Goal: Transaction & Acquisition: Obtain resource

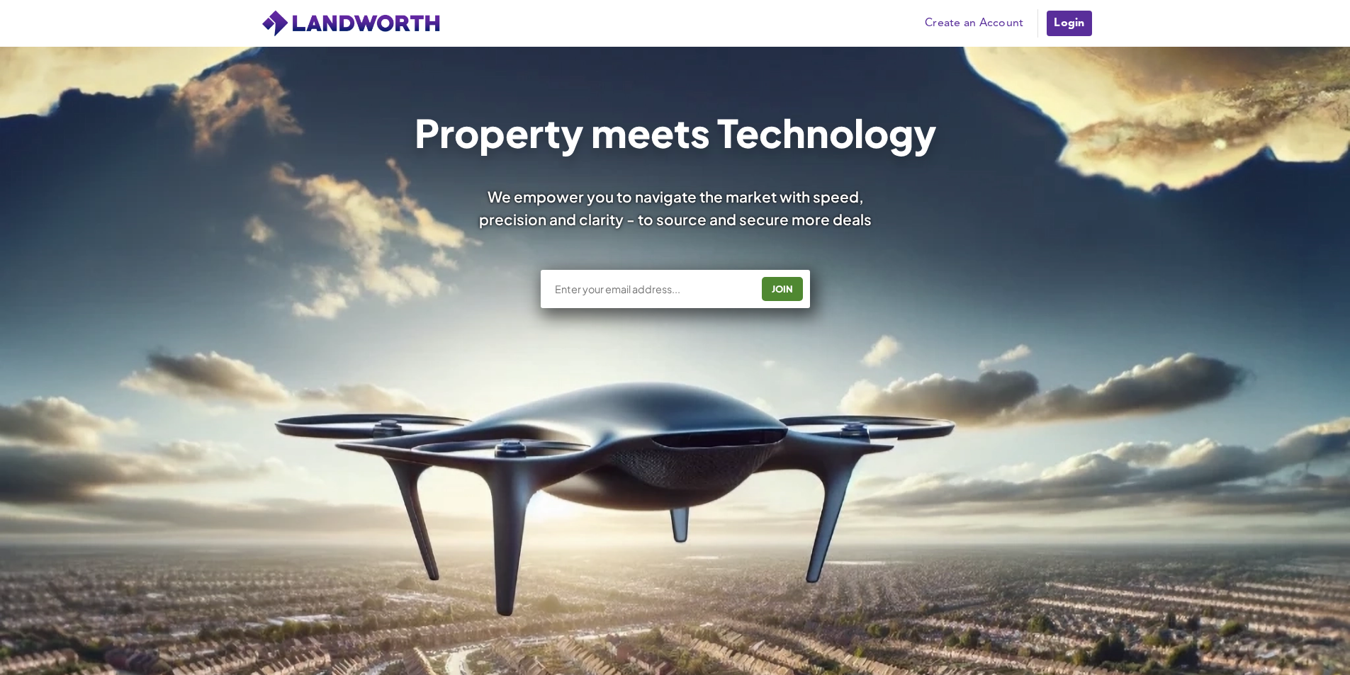
click at [440, 24] on link "Login" at bounding box center [1068, 23] width 47 height 28
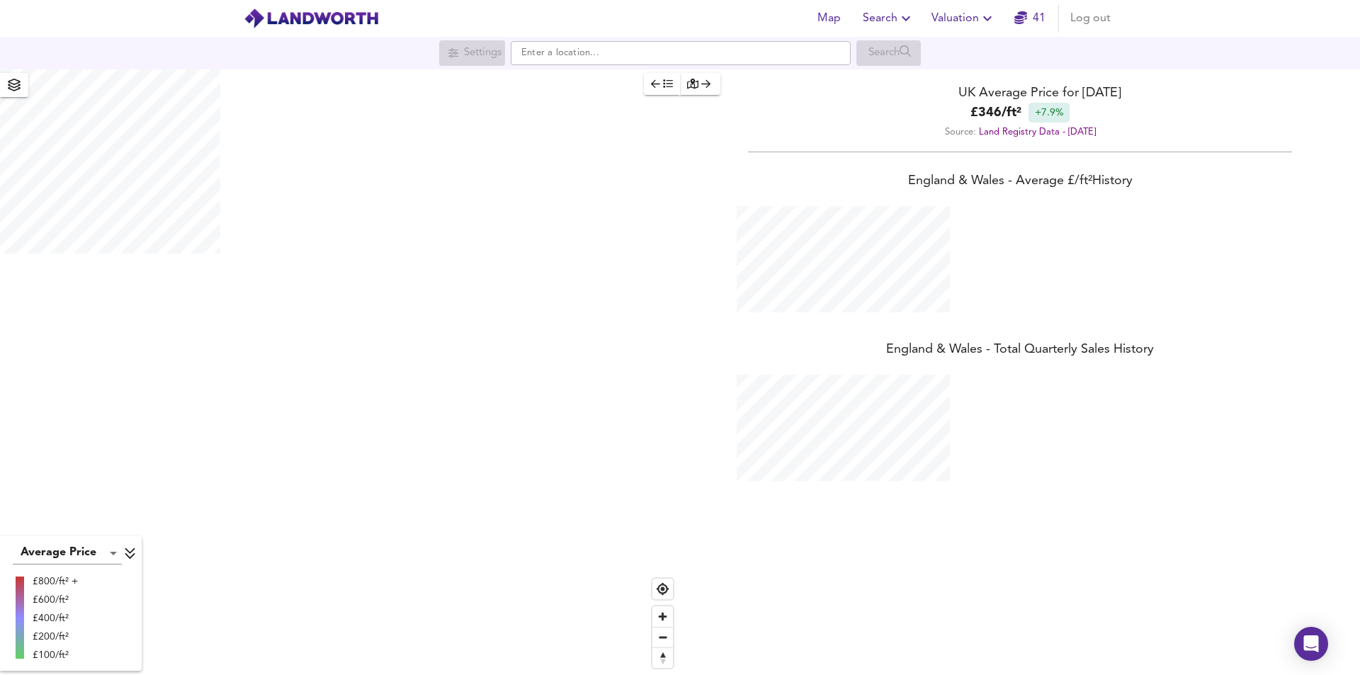
scroll to position [675, 1360]
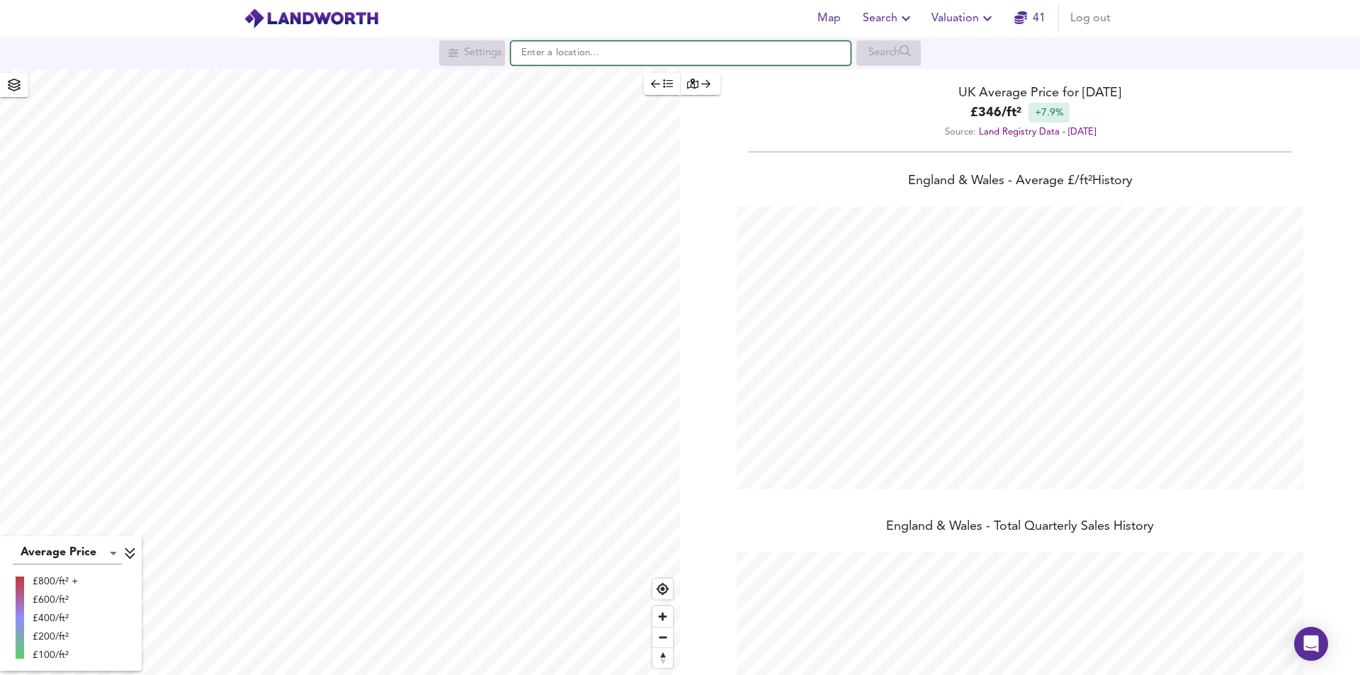
click at [601, 55] on input "text" at bounding box center [681, 53] width 340 height 24
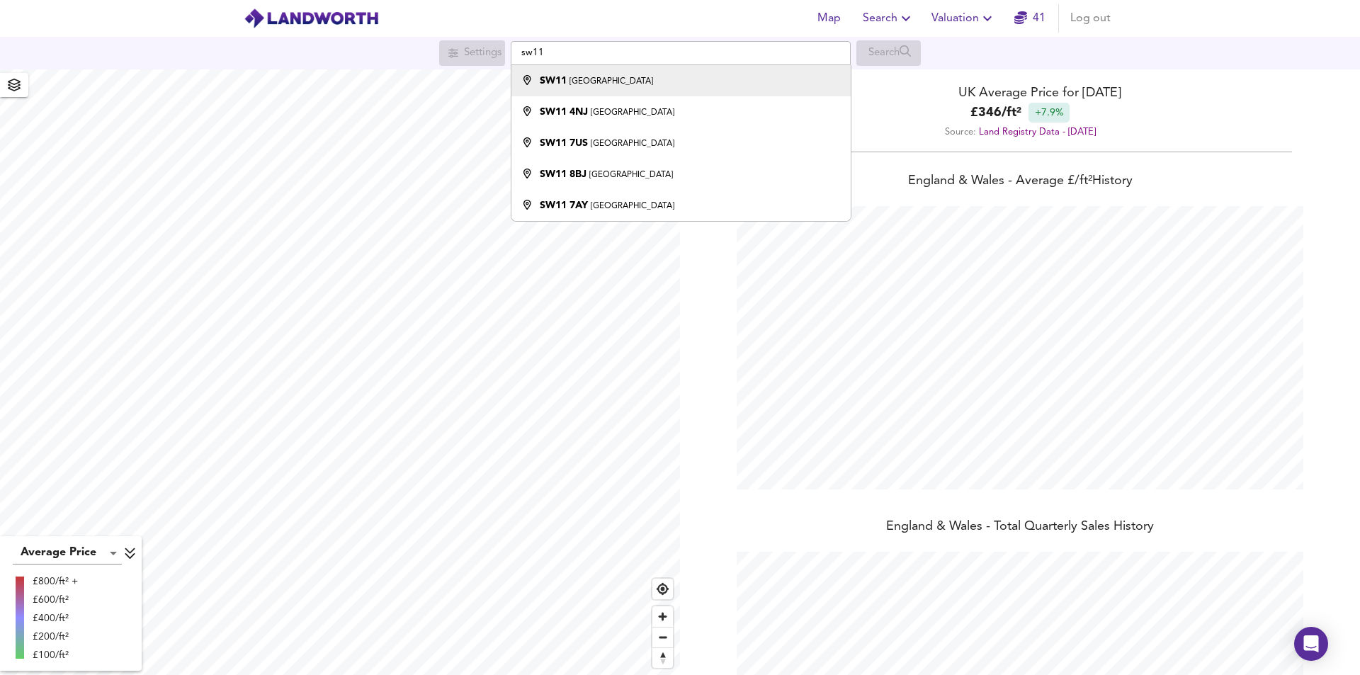
click at [597, 86] on div "SW11 London" at bounding box center [596, 81] width 113 height 14
type input "London SW11"
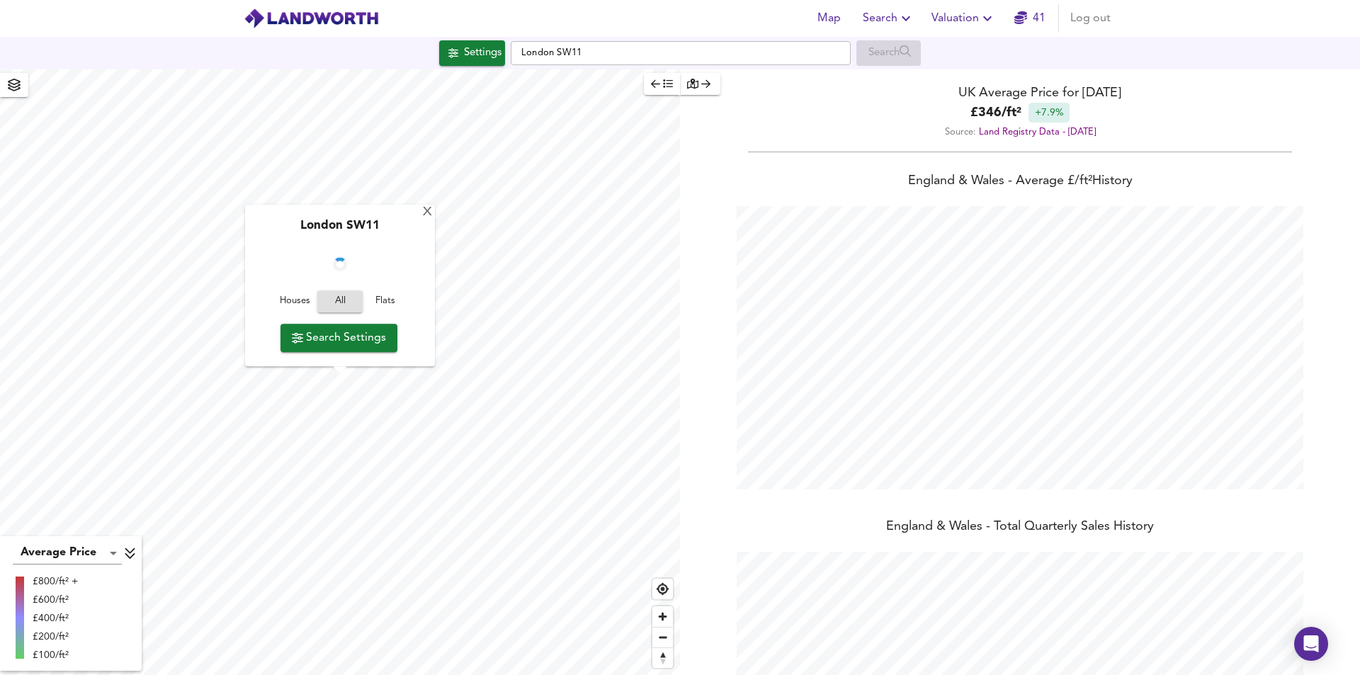
checkbox input "false"
checkbox input "true"
click at [383, 303] on span "Flats" at bounding box center [385, 302] width 38 height 16
click at [369, 336] on span "Search Settings" at bounding box center [339, 338] width 94 height 20
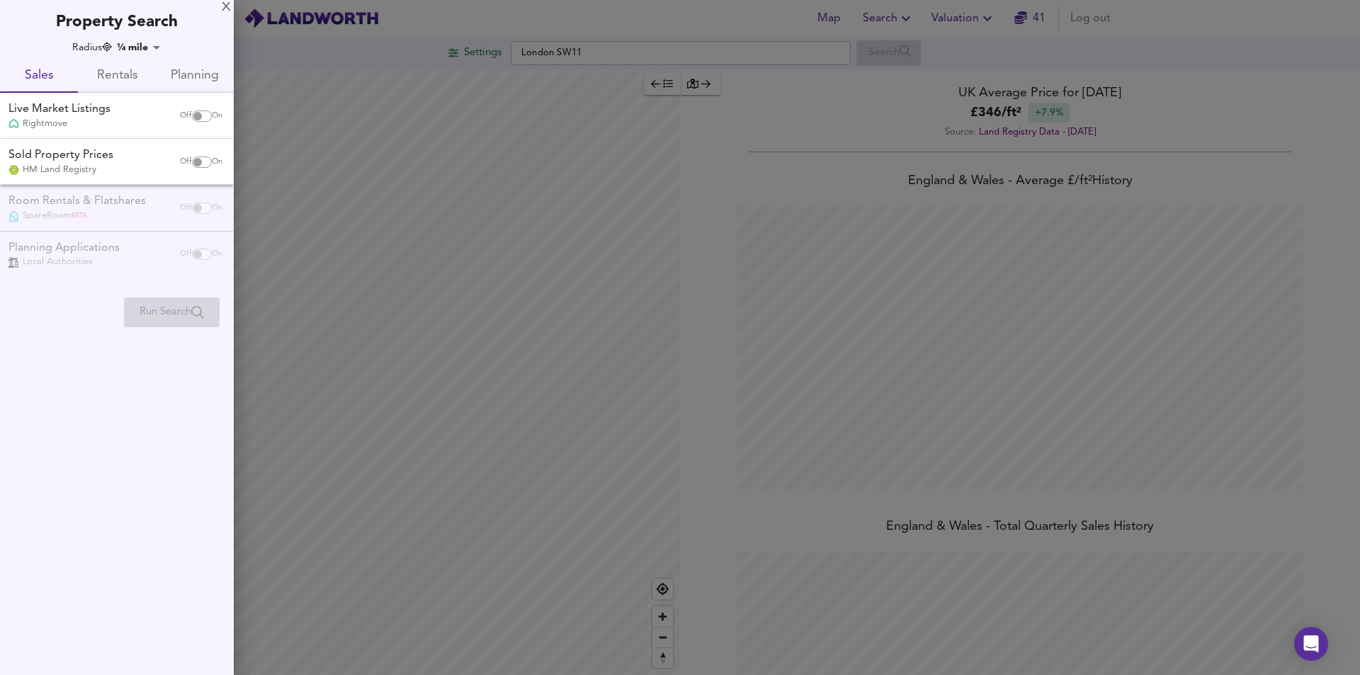
click at [201, 116] on input "checkbox" at bounding box center [198, 116] width 34 height 11
checkbox input "true"
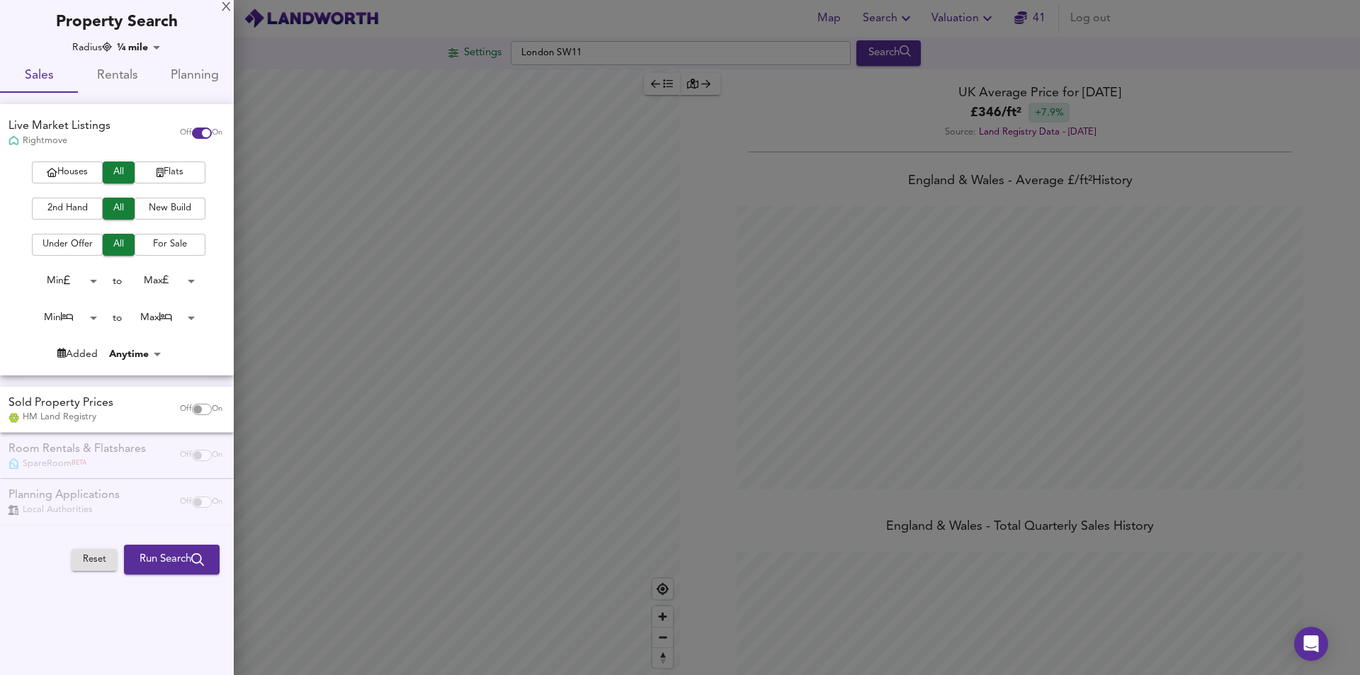
click at [196, 412] on input "checkbox" at bounding box center [198, 409] width 34 height 11
checkbox input "true"
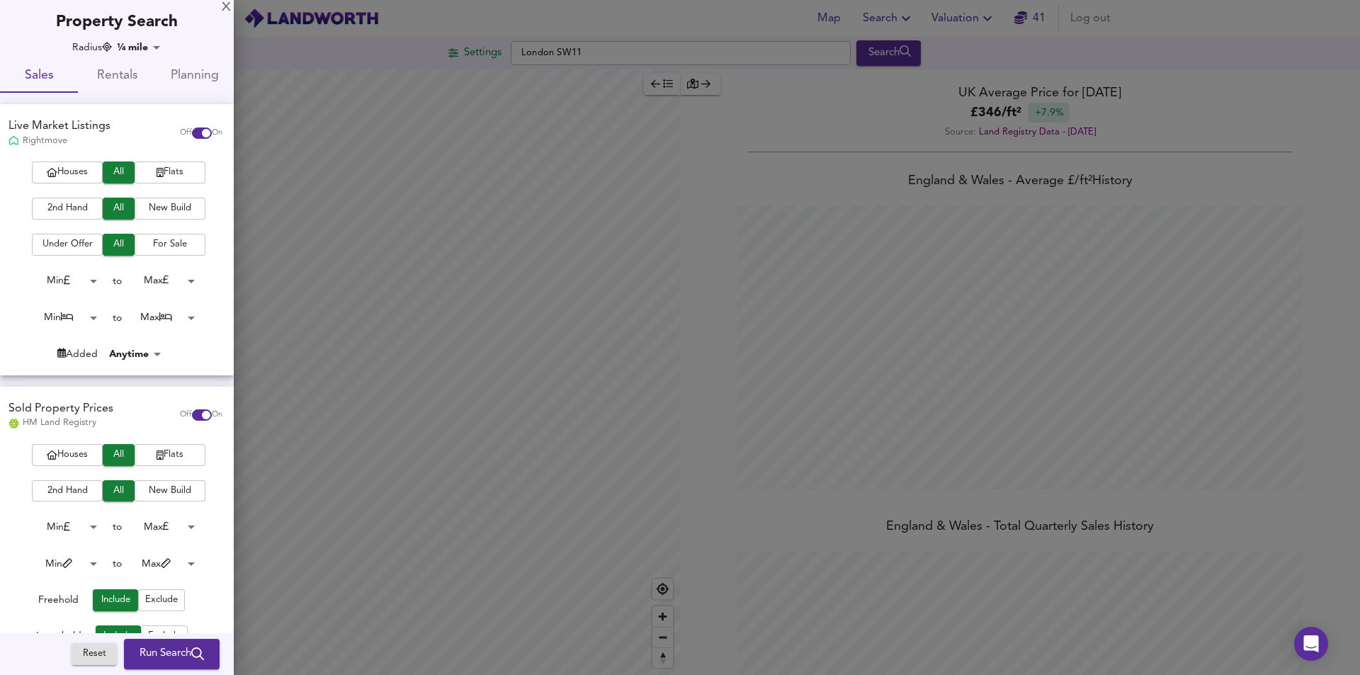
scroll to position [142, 0]
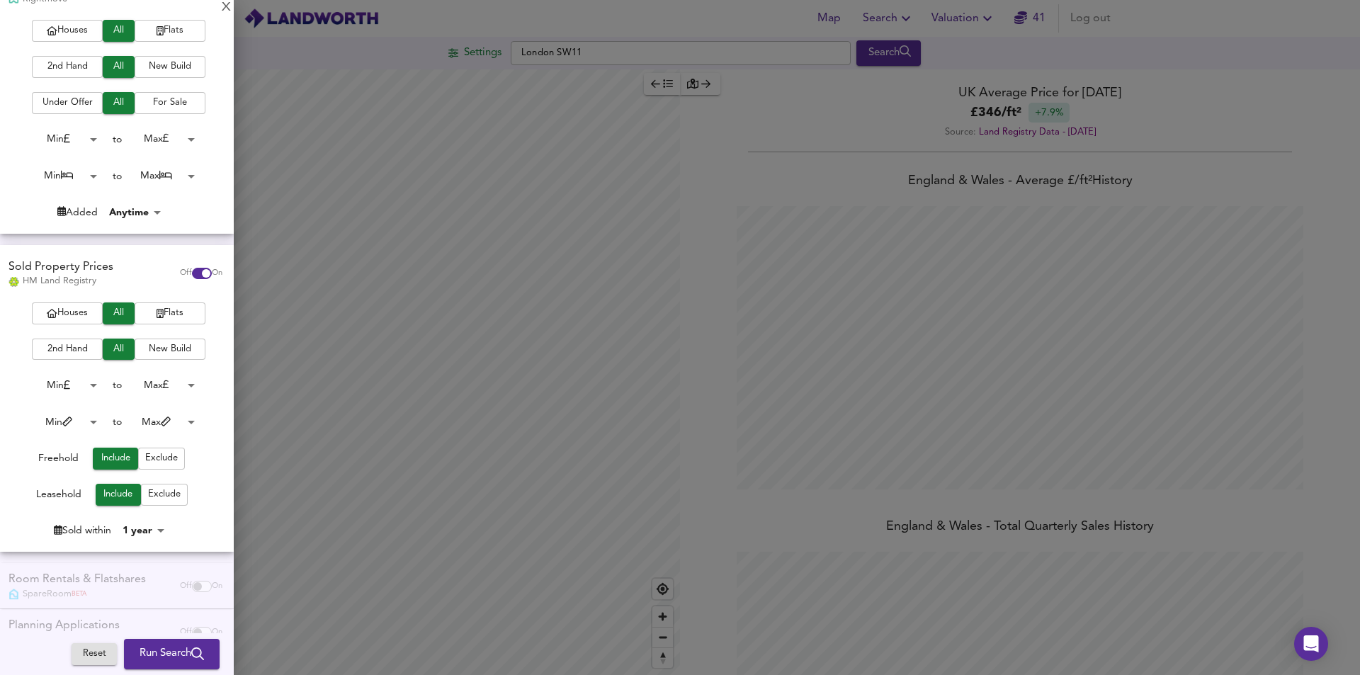
click at [166, 653] on span "Run Search" at bounding box center [172, 654] width 64 height 18
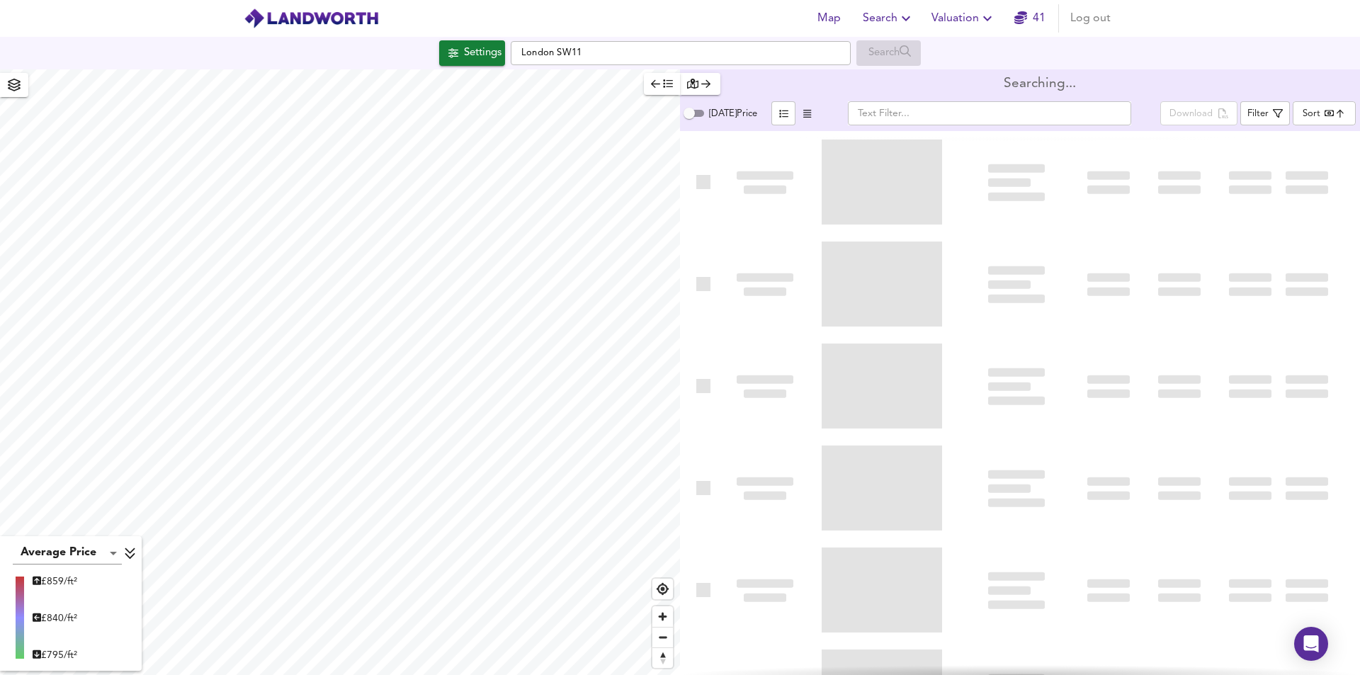
type input "bestdeal"
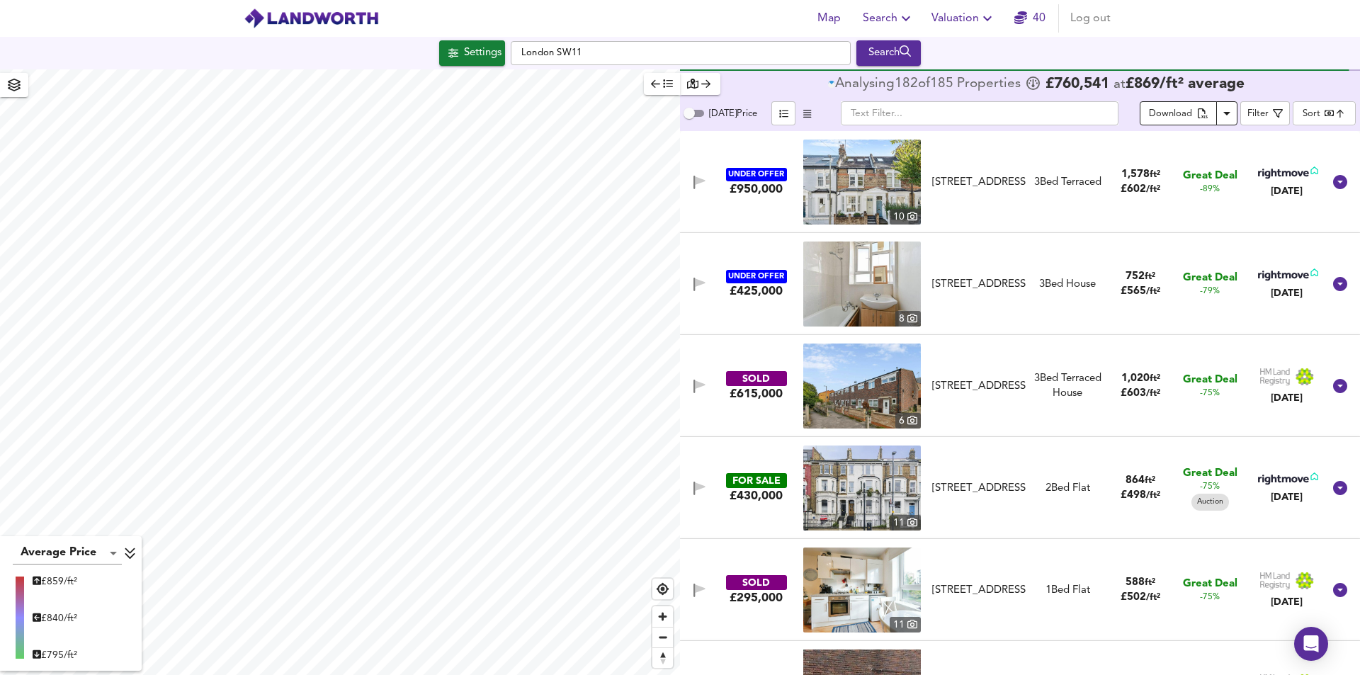
click at [1203, 113] on icon "split button" at bounding box center [1203, 114] width 10 height 13
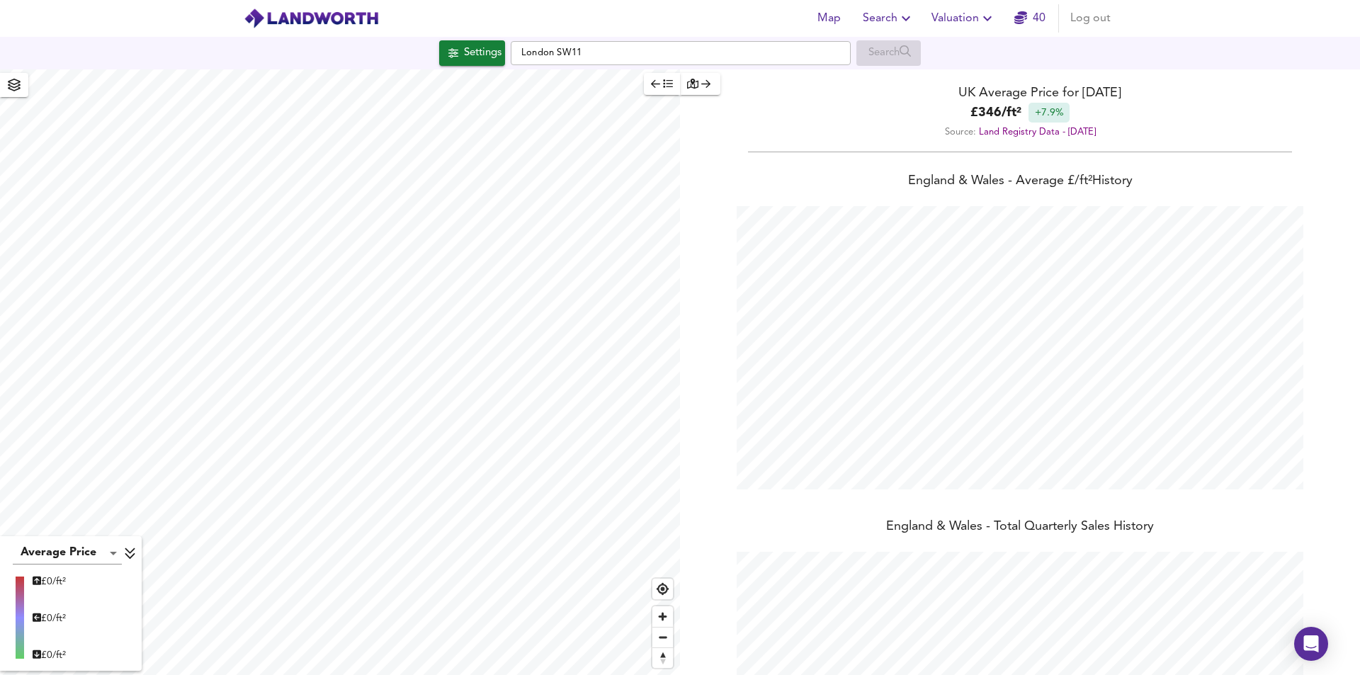
scroll to position [675, 1360]
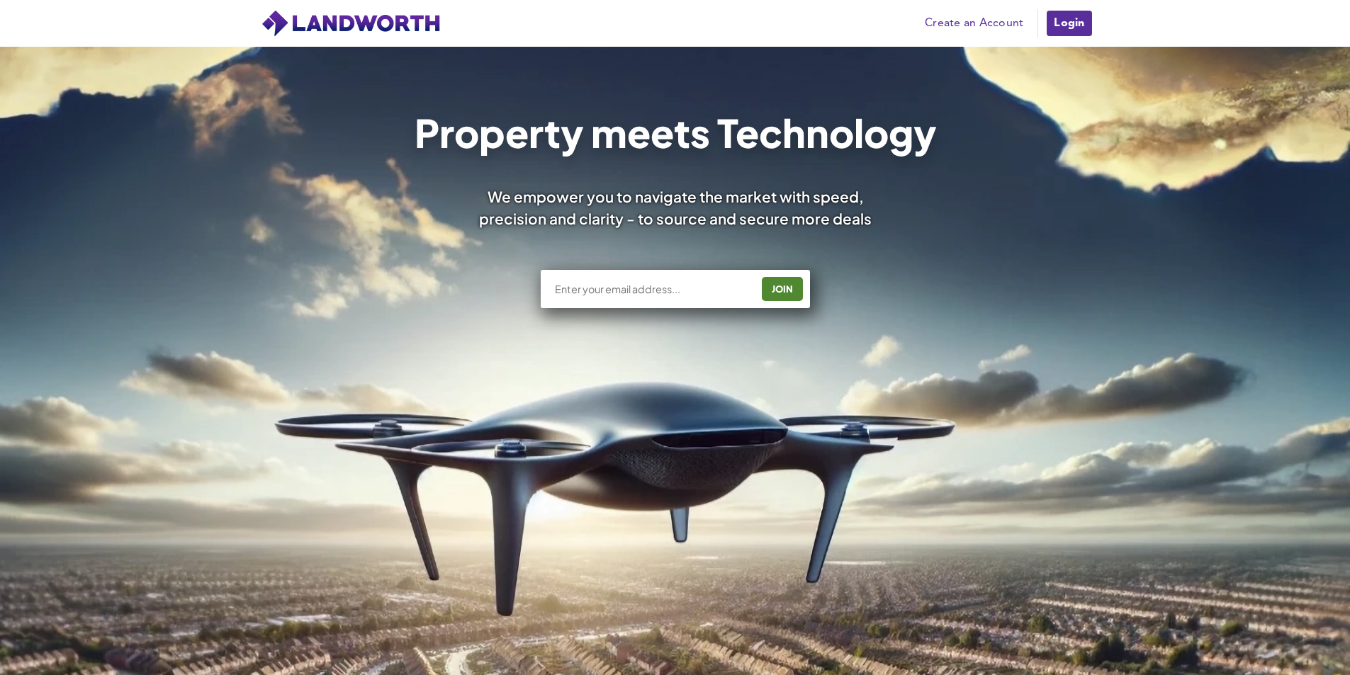
click at [1092, 26] on link "Login" at bounding box center [1068, 23] width 47 height 28
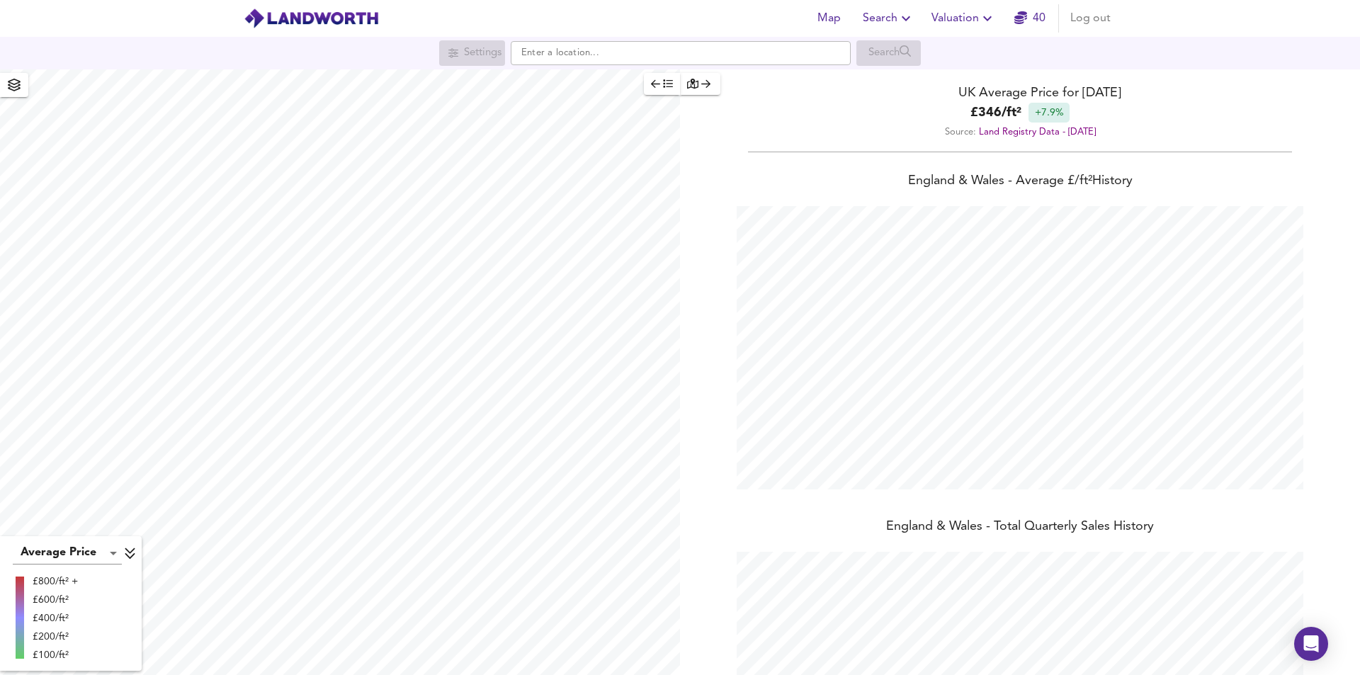
scroll to position [675, 1360]
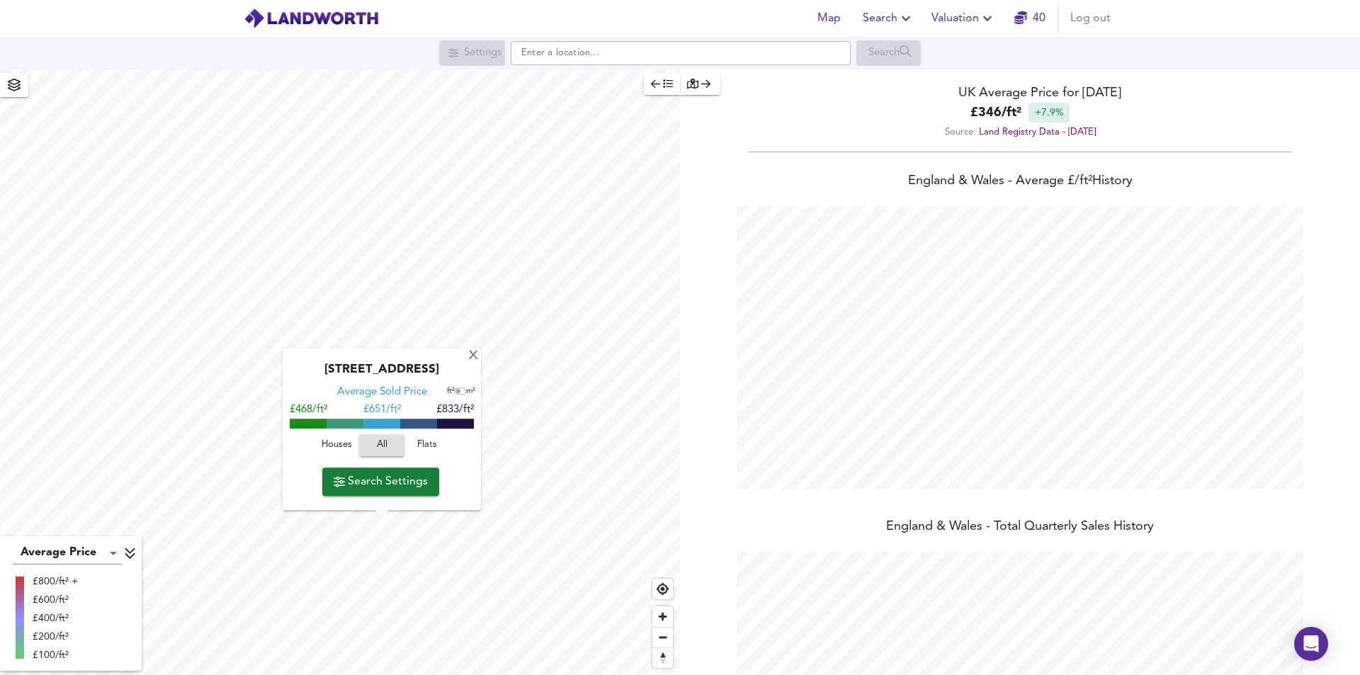
click at [427, 447] on span "Flats" at bounding box center [427, 446] width 38 height 16
click at [410, 490] on span "Search Settings" at bounding box center [381, 482] width 94 height 20
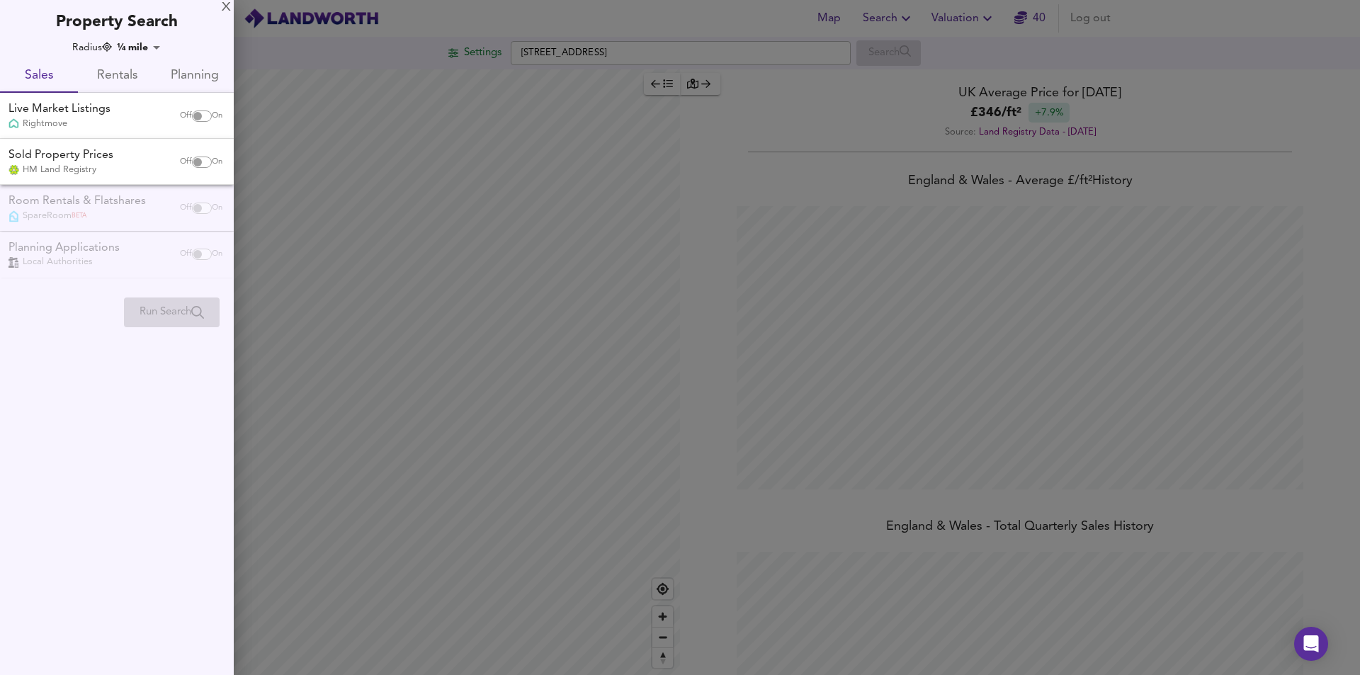
checkbox input "false"
checkbox input "true"
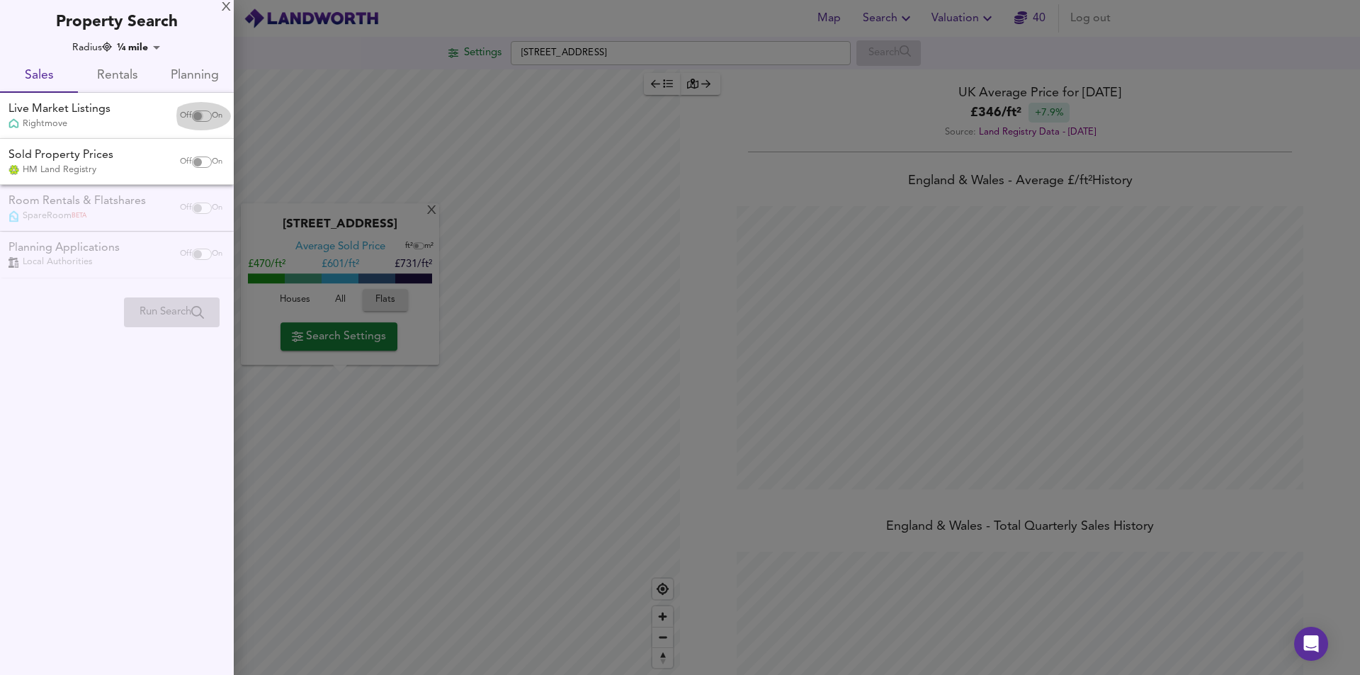
click at [196, 116] on input "checkbox" at bounding box center [198, 116] width 34 height 11
checkbox input "true"
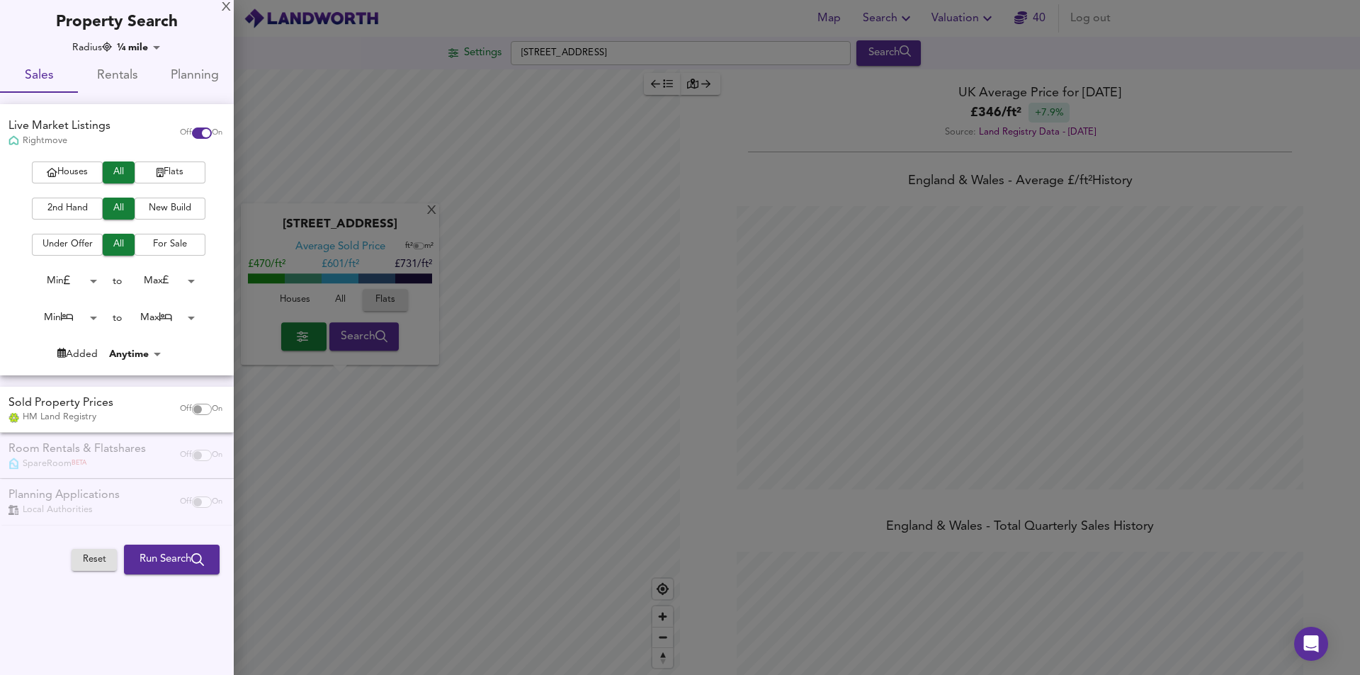
click at [195, 410] on input "checkbox" at bounding box center [198, 409] width 34 height 11
checkbox input "true"
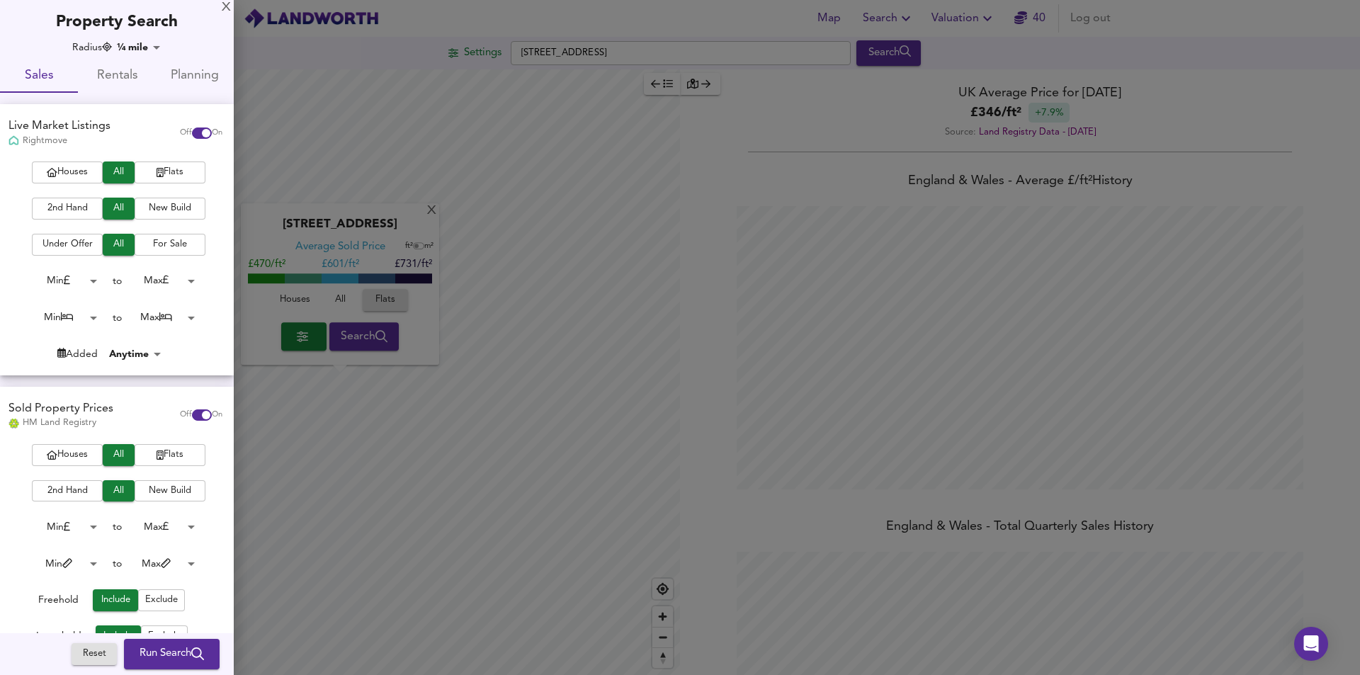
click at [162, 650] on span "Run Search" at bounding box center [172, 654] width 64 height 18
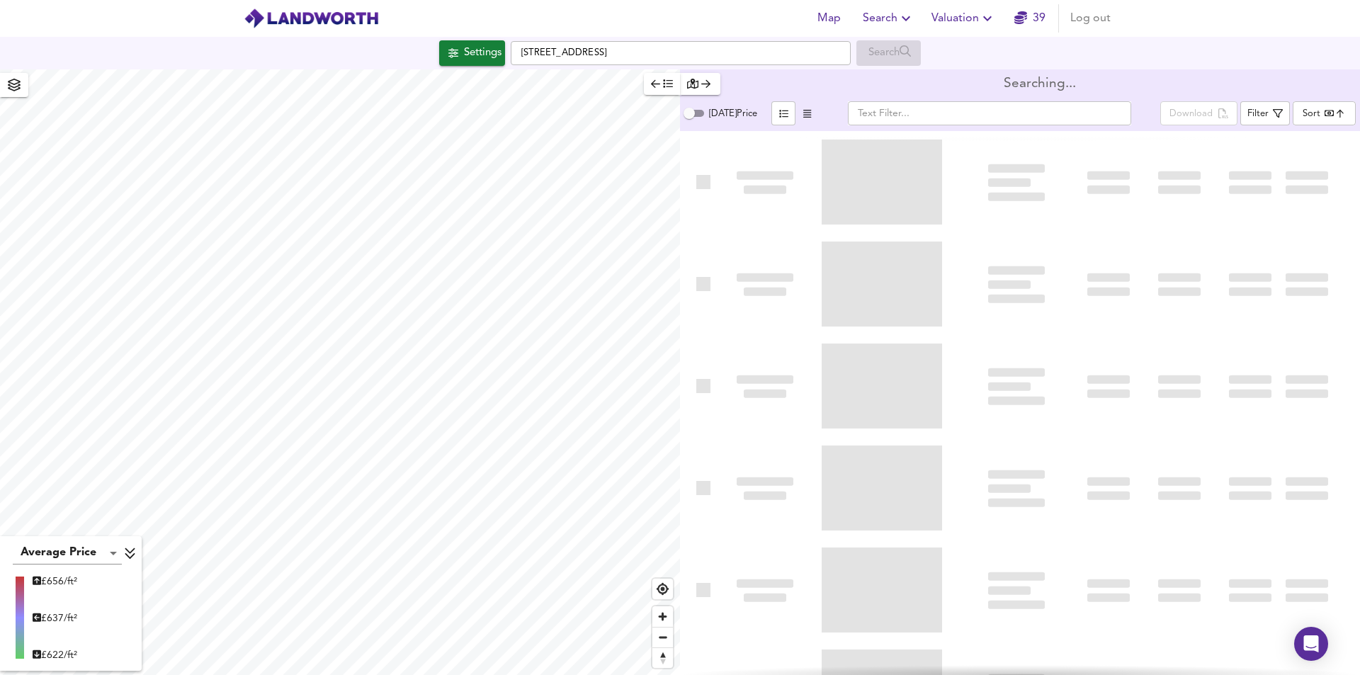
type input "bestdeal"
